Goal: Find specific page/section: Find specific page/section

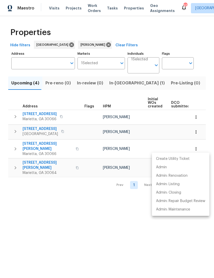
click at [108, 221] on div at bounding box center [107, 139] width 214 height 278
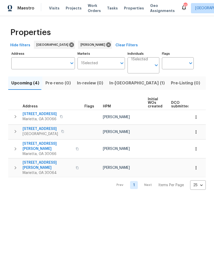
click at [116, 86] on span "In-reno (1)" at bounding box center [136, 83] width 55 height 7
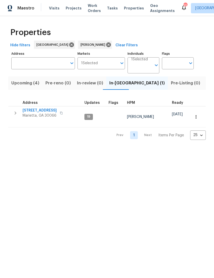
click at [43, 112] on span "[STREET_ADDRESS]" at bounding box center [40, 110] width 34 height 5
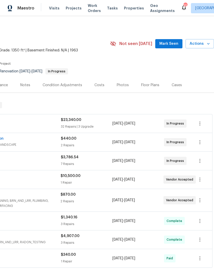
scroll to position [0, 76]
click at [173, 44] on span "Mark Seen" at bounding box center [168, 44] width 19 height 6
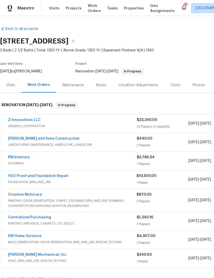
scroll to position [0, 0]
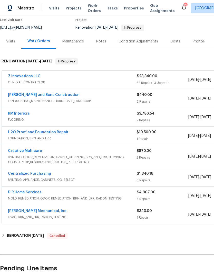
scroll to position [44, 0]
click at [27, 150] on link "Creative Multicare" at bounding box center [25, 152] width 34 height 4
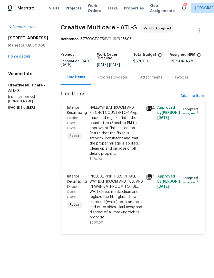
click at [118, 80] on div "Progress Updates" at bounding box center [112, 77] width 30 height 5
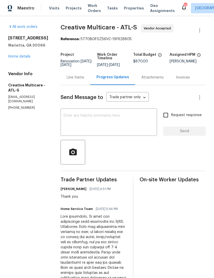
click at [21, 57] on link "Home details" at bounding box center [19, 57] width 22 height 4
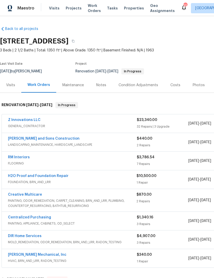
click at [11, 83] on div "Visits" at bounding box center [10, 85] width 9 height 5
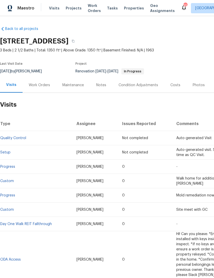
click at [102, 88] on div "Notes" at bounding box center [101, 85] width 22 height 15
